Goal: Find specific page/section: Find specific page/section

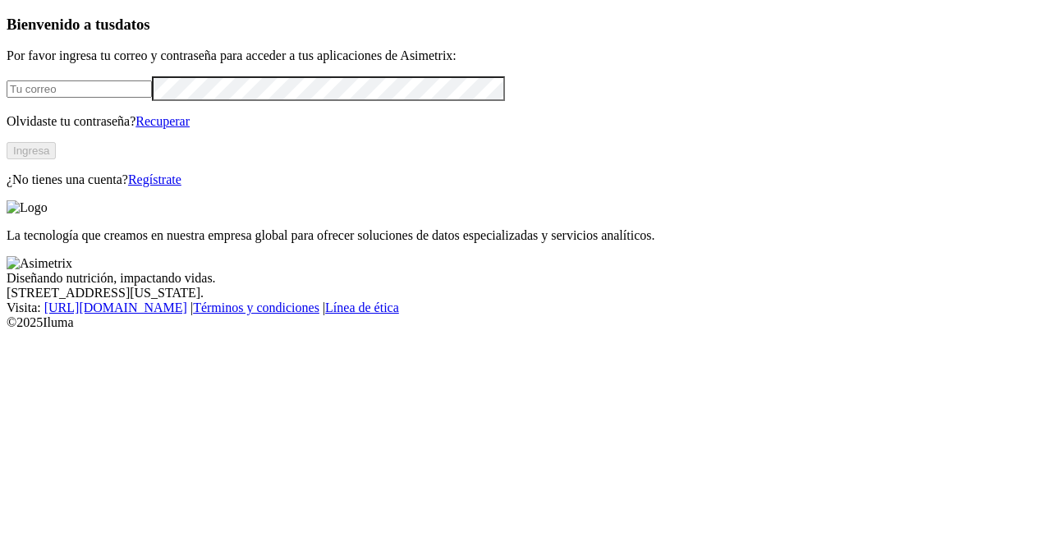
type input "[PERSON_NAME][EMAIL_ADDRESS][DOMAIN_NAME]"
click at [56, 159] on button "Ingresa" at bounding box center [31, 150] width 49 height 17
